Goal: Task Accomplishment & Management: Manage account settings

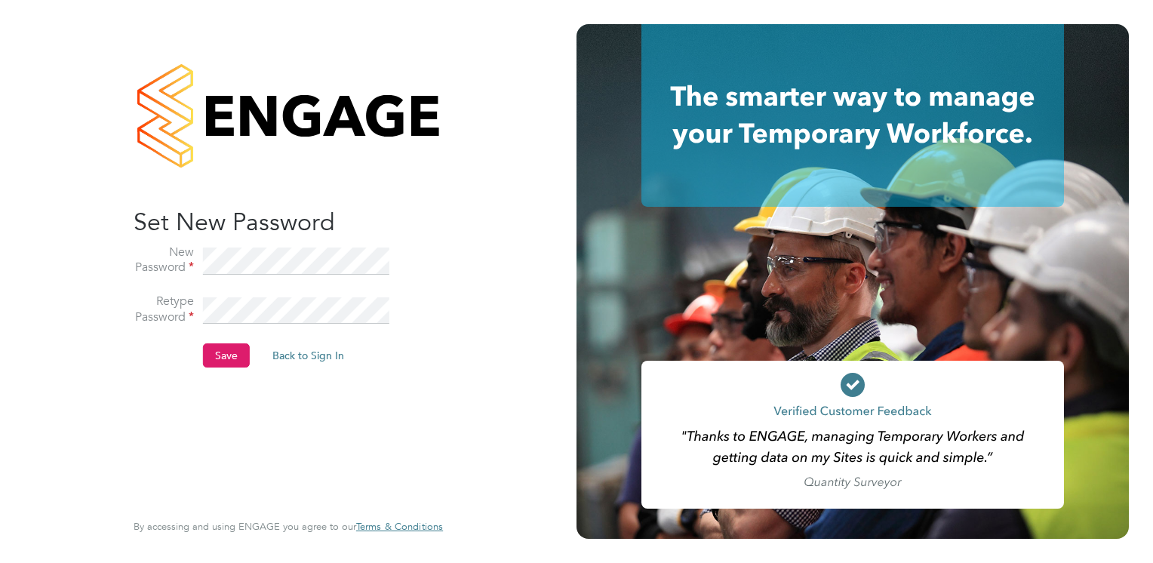
click at [220, 348] on button "Save" at bounding box center [226, 355] width 47 height 24
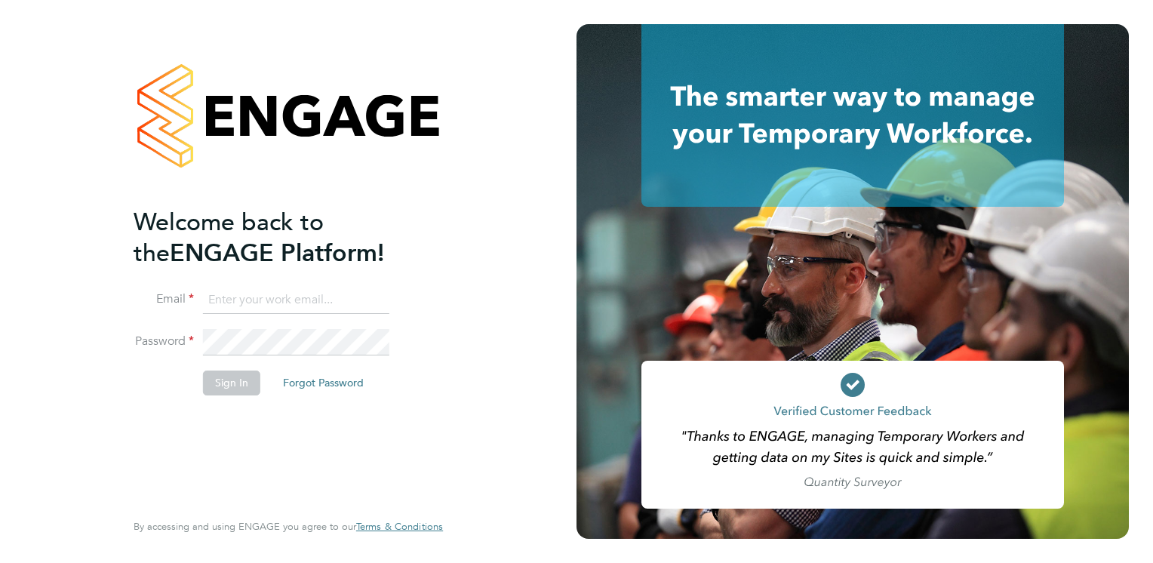
click at [242, 303] on input at bounding box center [296, 300] width 186 height 27
type input "susan.longworth@wearetorus.co.uk"
click at [232, 381] on button "Sign In" at bounding box center [231, 383] width 57 height 24
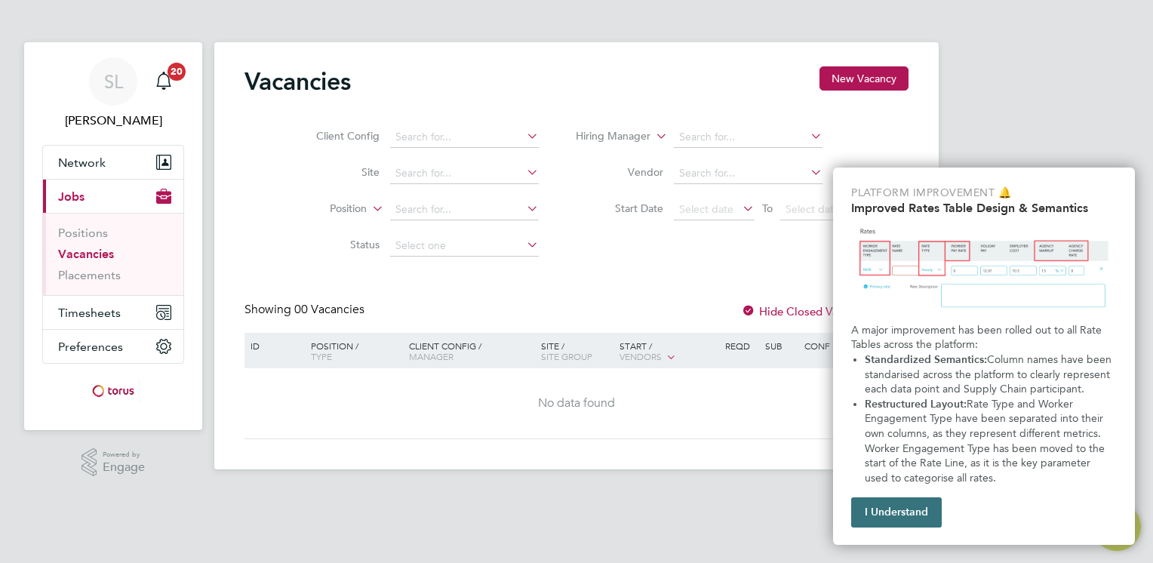
click at [918, 513] on button "I Understand" at bounding box center [896, 512] width 91 height 30
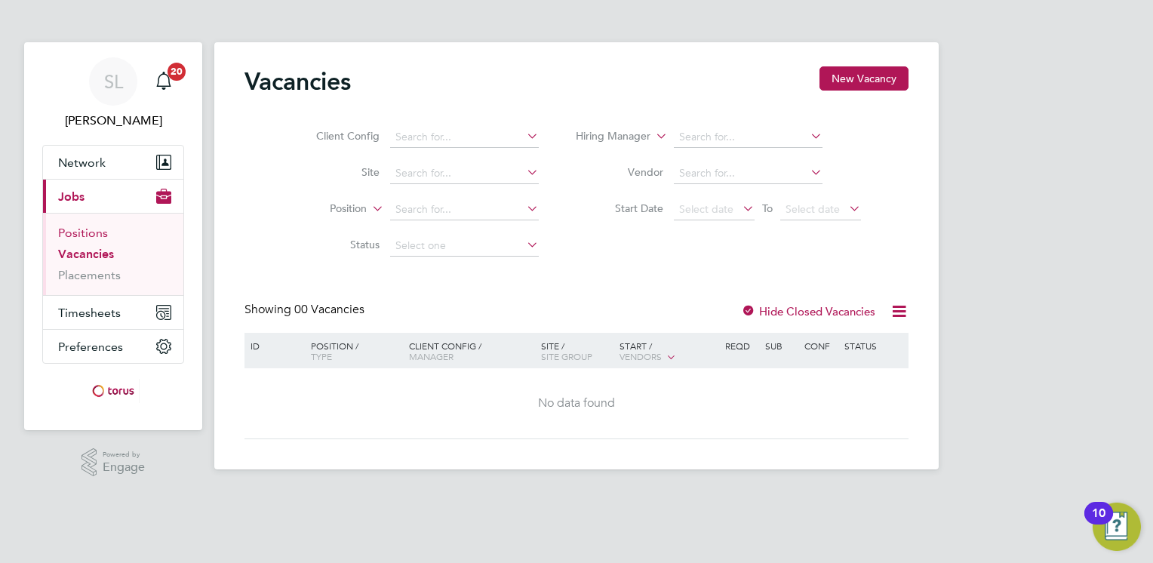
click at [88, 231] on link "Positions" at bounding box center [83, 233] width 50 height 14
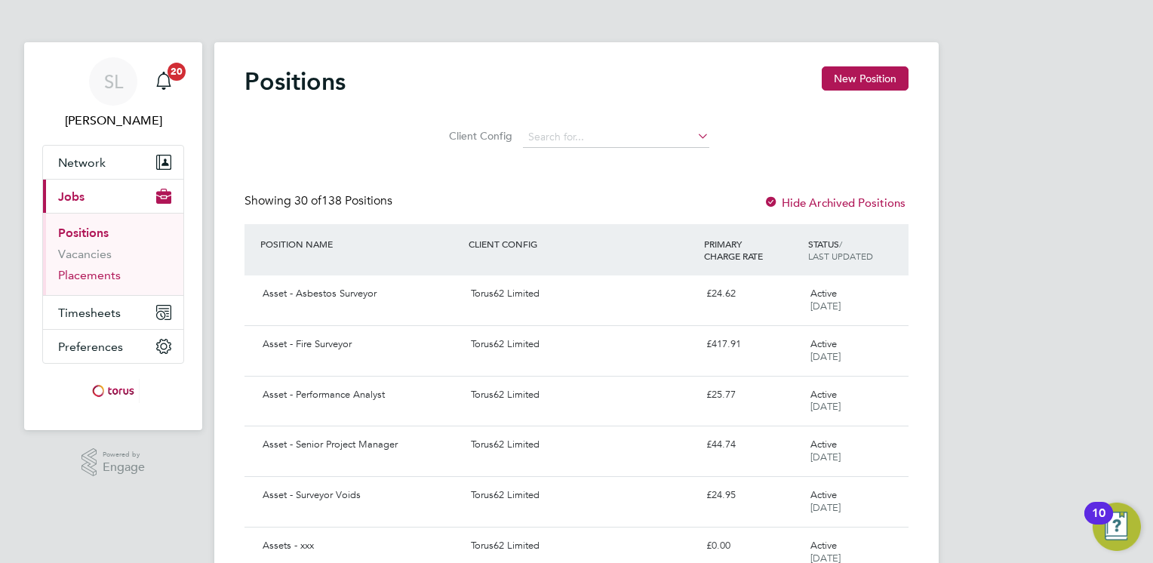
click at [94, 273] on link "Placements" at bounding box center [89, 275] width 63 height 14
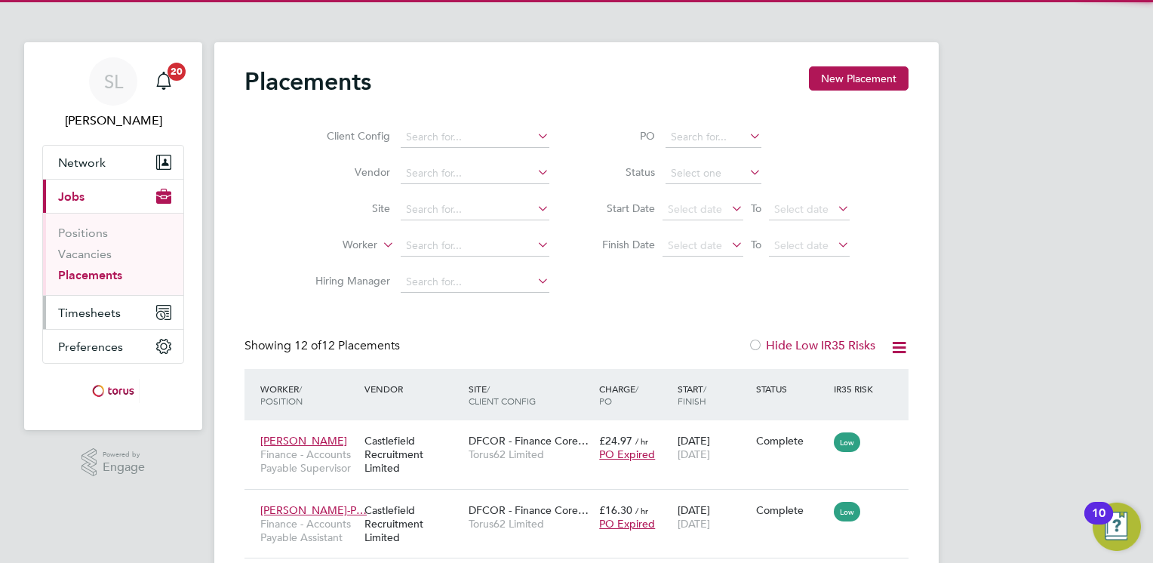
click at [88, 315] on span "Timesheets" at bounding box center [89, 313] width 63 height 14
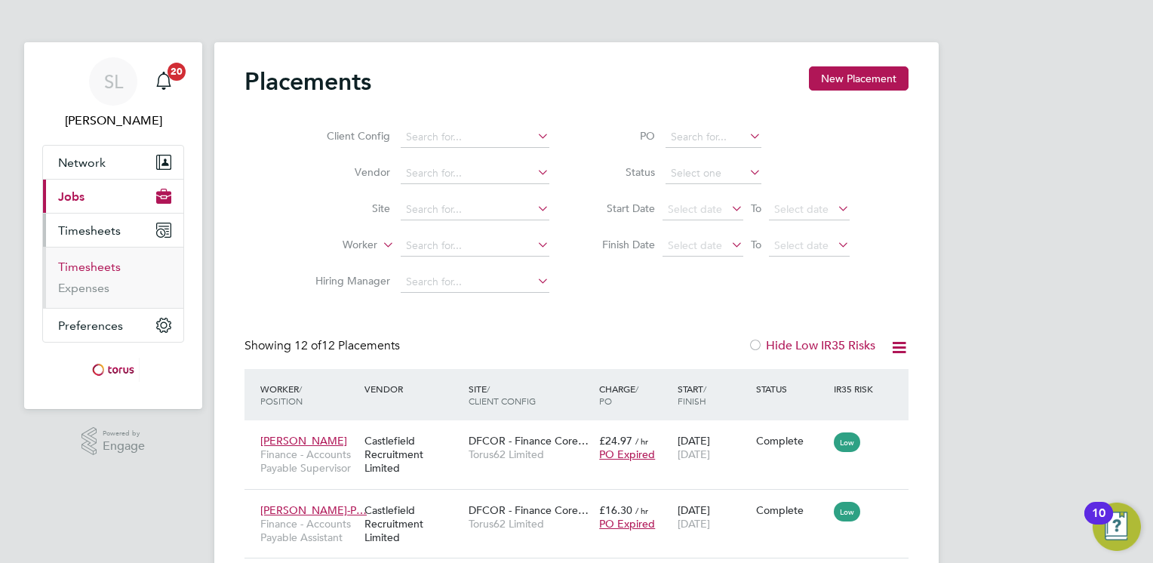
click at [112, 264] on link "Timesheets" at bounding box center [89, 267] width 63 height 14
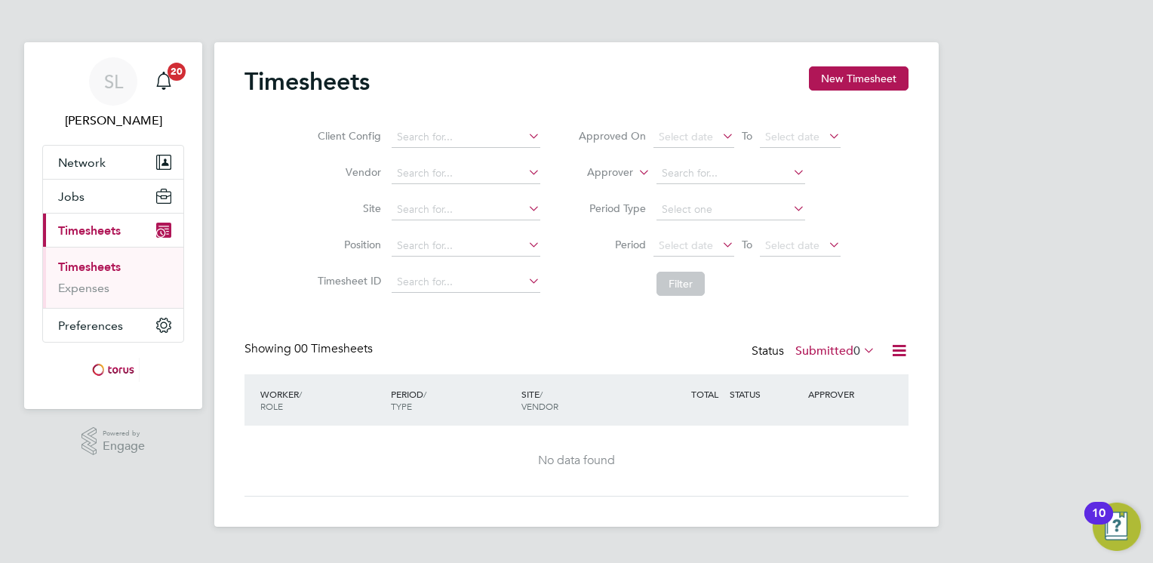
click at [95, 238] on button "Current page: Timesheets" at bounding box center [113, 230] width 140 height 33
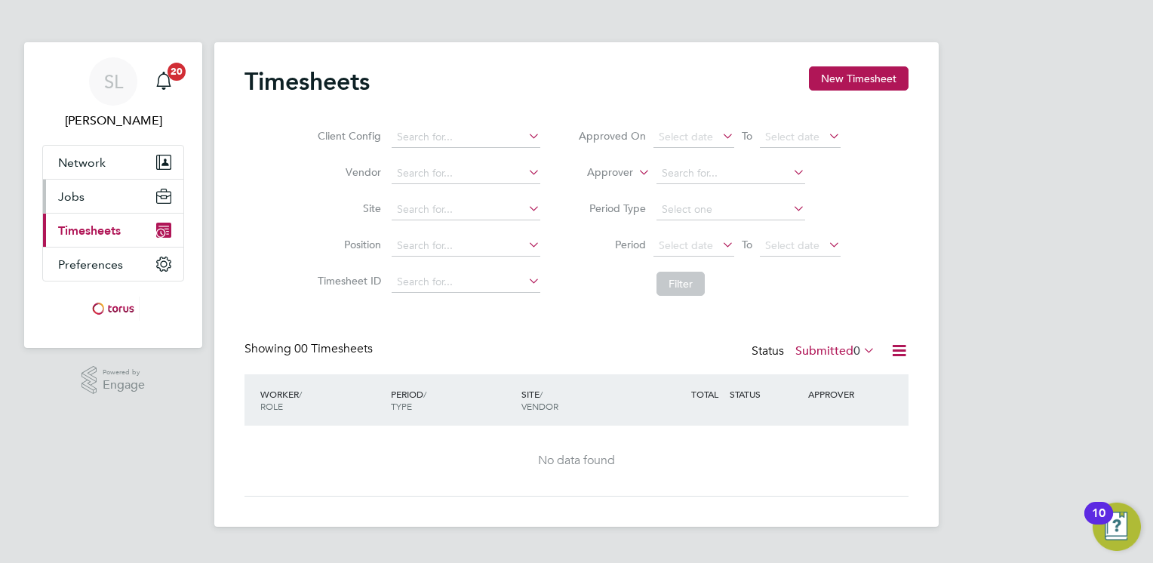
click at [82, 204] on button "Jobs" at bounding box center [113, 196] width 140 height 33
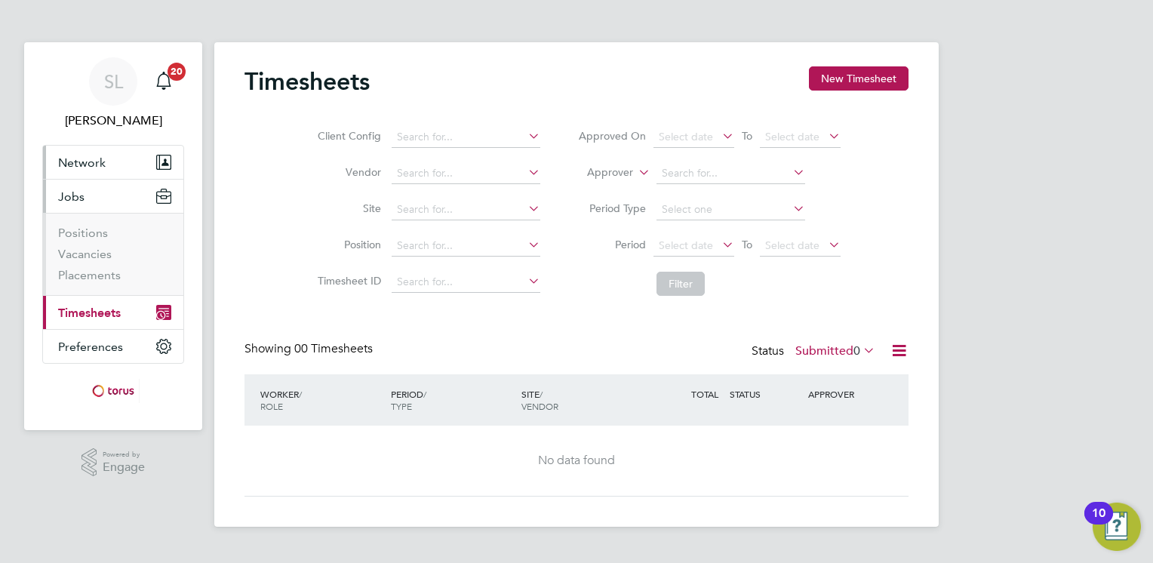
click at [87, 164] on span "Network" at bounding box center [82, 163] width 48 height 14
